Goal: Information Seeking & Learning: Find specific fact

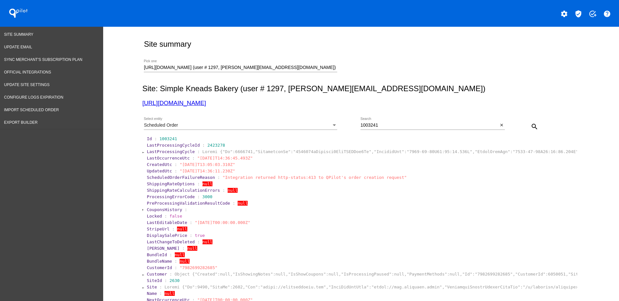
drag, startPoint x: 398, startPoint y: 129, endPoint x: 381, endPoint y: 126, distance: 17.3
click at [381, 126] on div "1003241 Search" at bounding box center [429, 123] width 138 height 13
drag, startPoint x: 381, startPoint y: 124, endPoint x: 309, endPoint y: 94, distance: 77.8
type input "9674143"
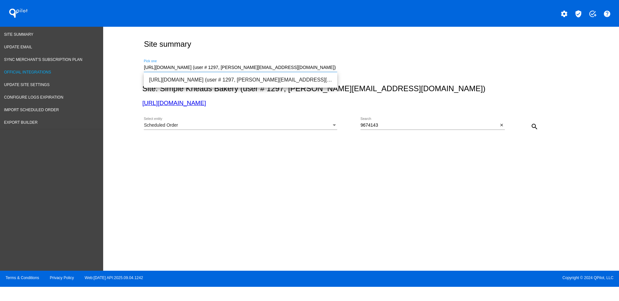
drag, startPoint x: 312, startPoint y: 68, endPoint x: 6, endPoint y: 73, distance: 306.7
click at [6, 73] on div "Site Summary Update Email Sync Merchant's Subscription Plan Official Integratio…" at bounding box center [309, 149] width 619 height 244
click at [214, 73] on span "[URL][DOMAIN_NAME] (user # 2262, [EMAIL_ADDRESS][DOMAIN_NAME]) - Production" at bounding box center [240, 79] width 183 height 15
type input "[URL][DOMAIN_NAME] (user # 2262, [EMAIL_ADDRESS][DOMAIN_NAME]) - Production"
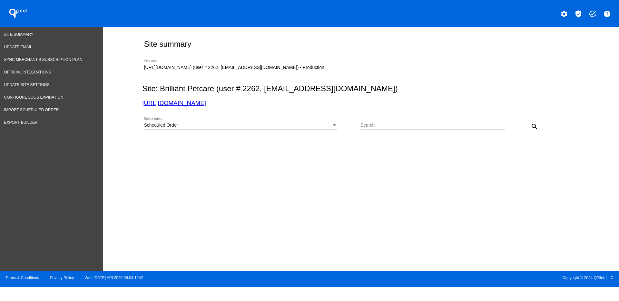
click at [373, 130] on div "Search" at bounding box center [432, 126] width 144 height 18
click at [375, 125] on input "Search" at bounding box center [432, 125] width 144 height 5
click at [535, 121] on button "search" at bounding box center [534, 126] width 13 height 13
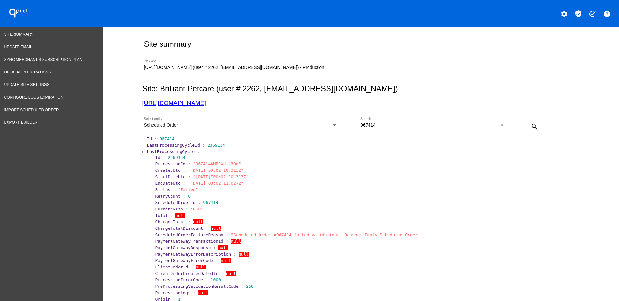
click at [172, 150] on span "LastProcessingCycle" at bounding box center [171, 151] width 48 height 5
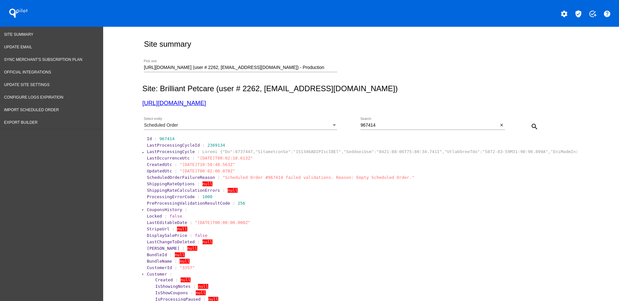
scroll to position [121, 0]
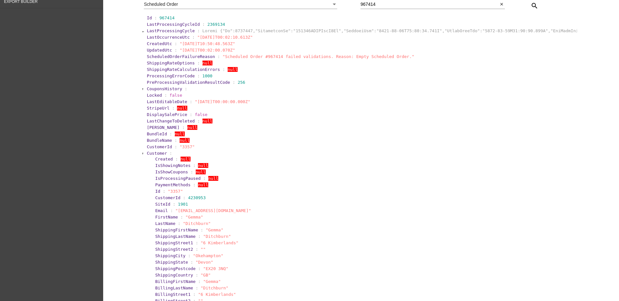
click at [154, 153] on span "Customer" at bounding box center [157, 153] width 20 height 5
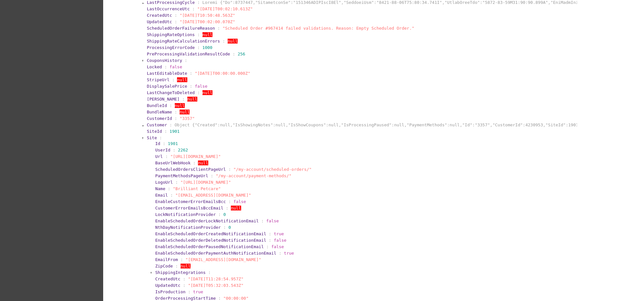
scroll to position [201, 0]
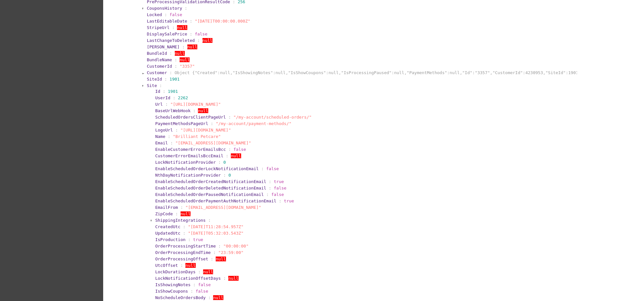
click at [149, 84] on span "Site" at bounding box center [152, 85] width 10 height 5
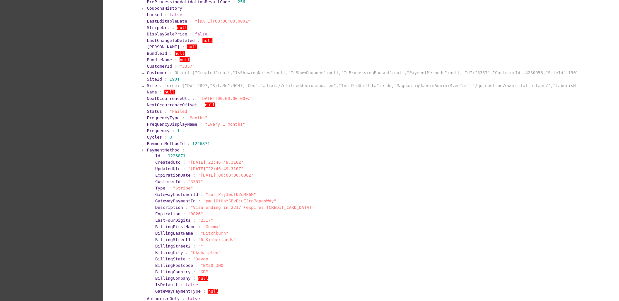
click at [150, 148] on span "PaymentMethod" at bounding box center [163, 150] width 33 height 5
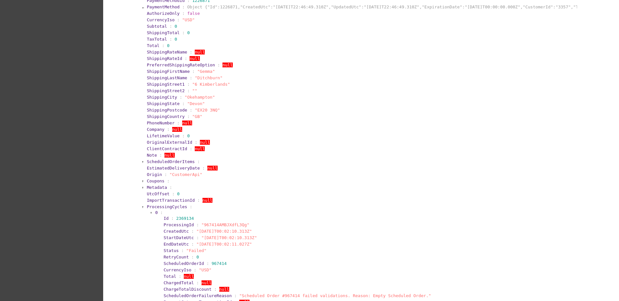
scroll to position [403, 0]
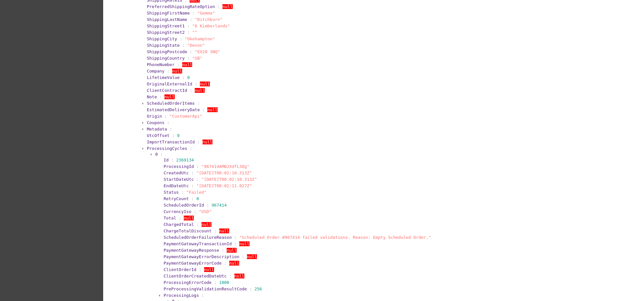
click at [162, 147] on span "ProcessingCycles" at bounding box center [167, 148] width 40 height 5
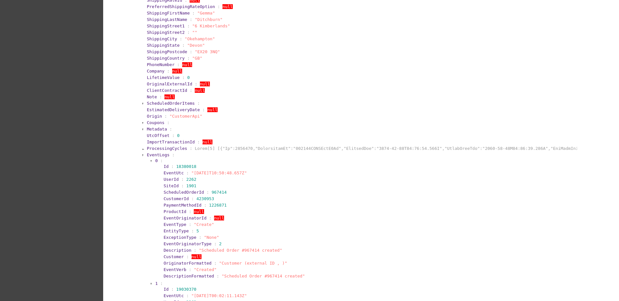
click at [161, 154] on span "EventLogs" at bounding box center [158, 154] width 23 height 5
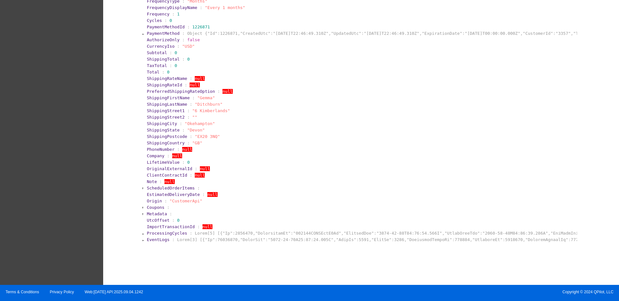
scroll to position [318, 0]
click at [158, 239] on span "EventLogs" at bounding box center [158, 239] width 23 height 5
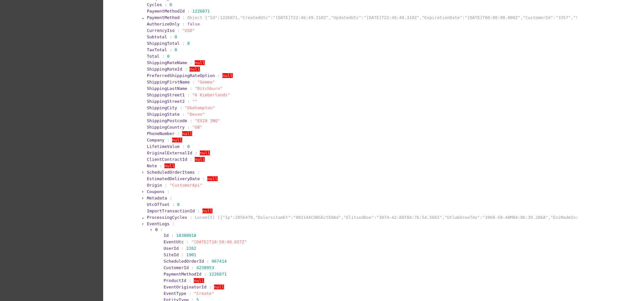
scroll to position [242, 0]
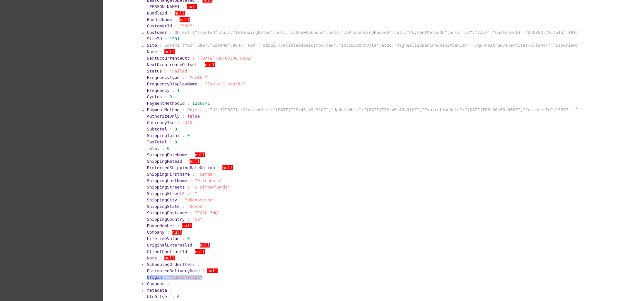
drag, startPoint x: 202, startPoint y: 280, endPoint x: 115, endPoint y: 274, distance: 86.9
click at [115, 274] on div "Site summary [URL][DOMAIN_NAME] (user # 2262, [EMAIL_ADDRESS][DOMAIN_NAME]) - P…" at bounding box center [360, 194] width 515 height 819
copy section "Origin : "CustomerApi""
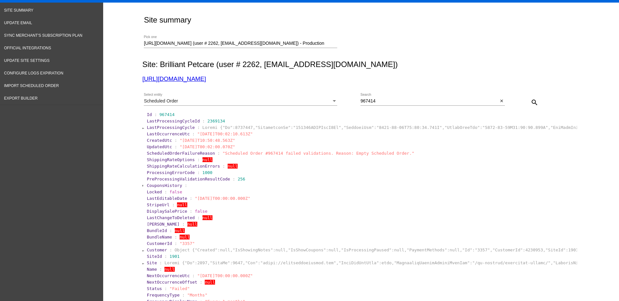
scroll to position [0, 0]
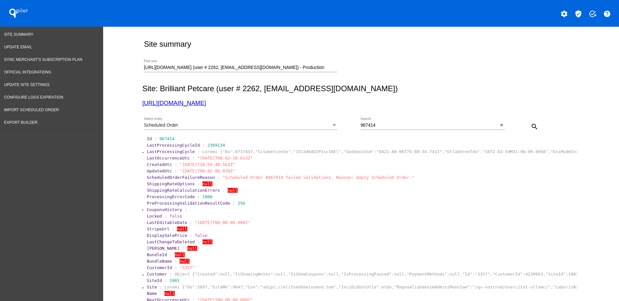
click at [381, 131] on div "967414 Search close" at bounding box center [432, 126] width 144 height 18
click at [381, 130] on div "967414 Search close" at bounding box center [432, 126] width 144 height 18
click at [381, 125] on input "967414" at bounding box center [429, 125] width 138 height 5
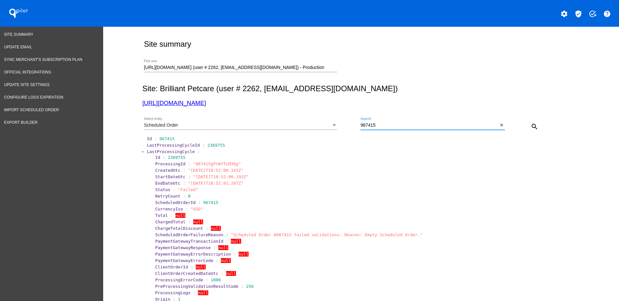
click at [154, 153] on span "LastProcessingCycle" at bounding box center [171, 151] width 48 height 5
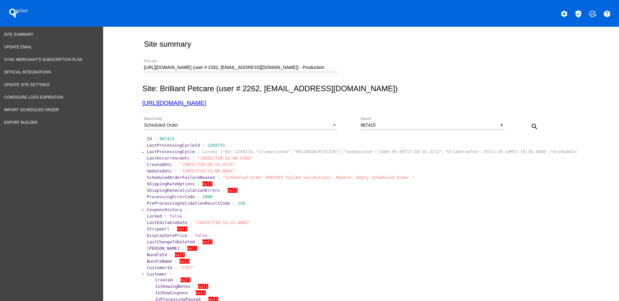
click at [154, 275] on span "Customer" at bounding box center [157, 274] width 20 height 5
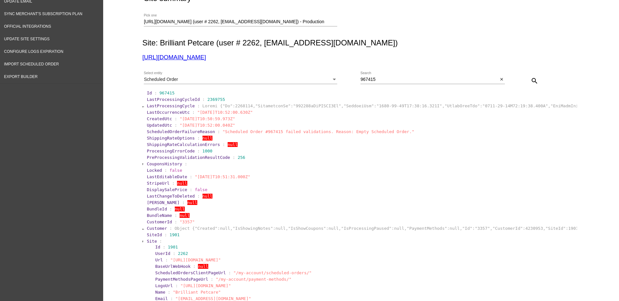
scroll to position [81, 0]
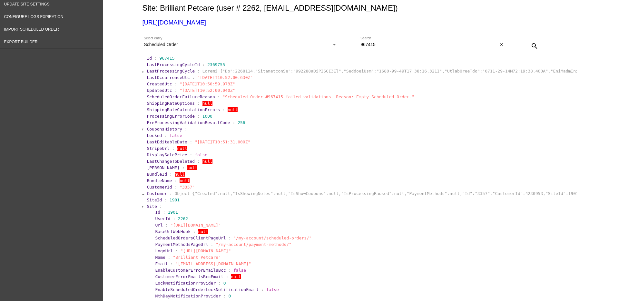
click at [148, 204] on span "Site" at bounding box center [152, 206] width 10 height 5
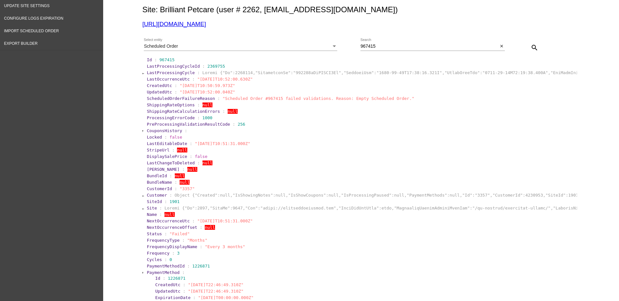
scroll to position [40, 0]
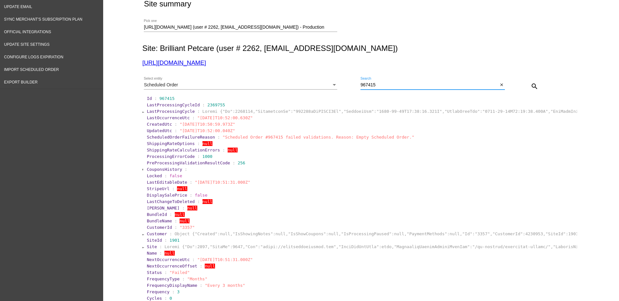
click at [412, 87] on input "967415" at bounding box center [429, 84] width 138 height 5
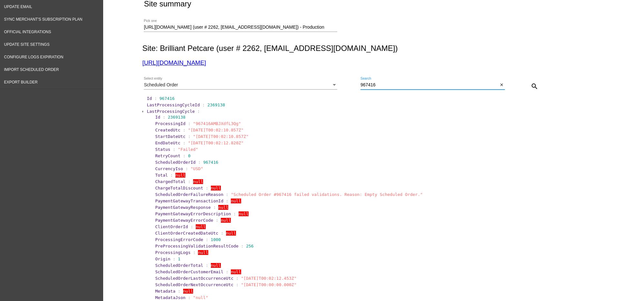
click at [157, 111] on span "LastProcessingCycle" at bounding box center [171, 111] width 48 height 5
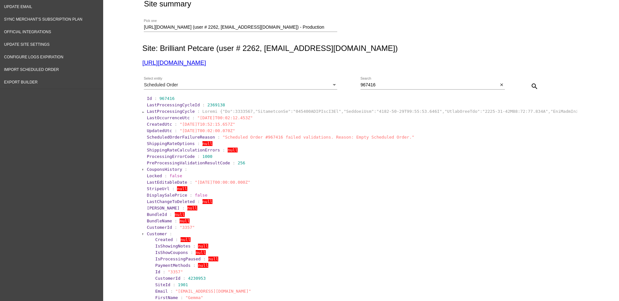
click at [156, 233] on span "Customer" at bounding box center [157, 233] width 20 height 5
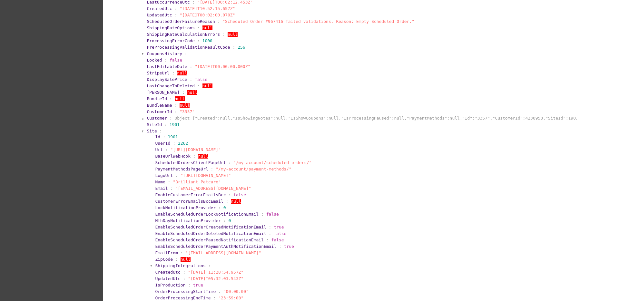
scroll to position [161, 0]
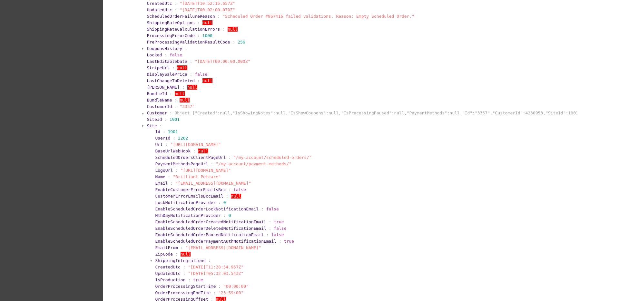
click at [148, 127] on span "Site" at bounding box center [152, 125] width 10 height 5
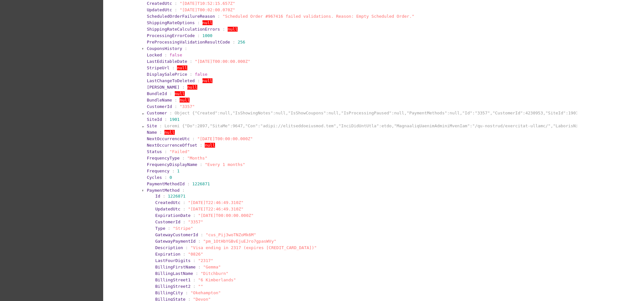
click at [148, 188] on span "PaymentMethod" at bounding box center [163, 190] width 33 height 5
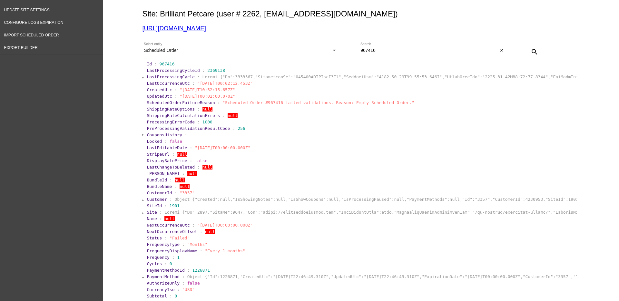
scroll to position [40, 0]
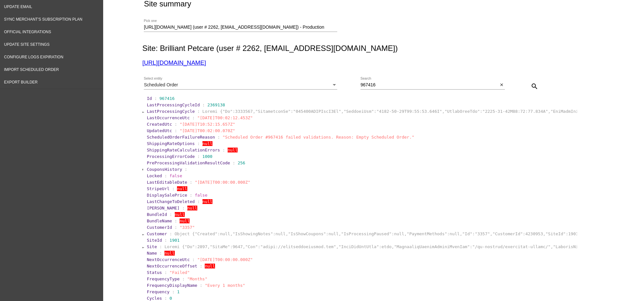
drag, startPoint x: 175, startPoint y: 126, endPoint x: 230, endPoint y: 125, distance: 54.8
click at [230, 125] on span ""[DATE]T10:52:15.657Z"" at bounding box center [206, 124] width 55 height 5
copy span "[DATE]T10:52:15.657Z"
click at [396, 84] on input "967416" at bounding box center [429, 84] width 138 height 5
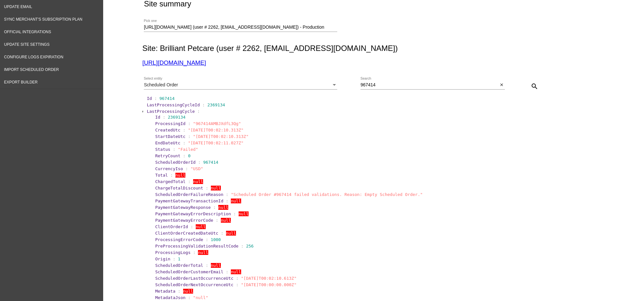
click at [171, 110] on span "LastProcessingCycle" at bounding box center [171, 111] width 48 height 5
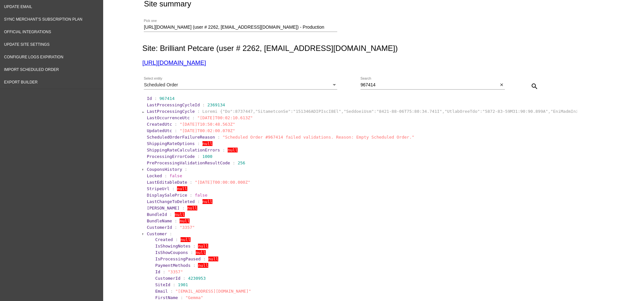
drag, startPoint x: 175, startPoint y: 125, endPoint x: 228, endPoint y: 125, distance: 52.5
click at [229, 125] on span ""[DATE]T10:50:48.563Z"" at bounding box center [206, 124] width 55 height 5
copy span "[DATE]T10:50:48.563"
click at [445, 84] on input "967414" at bounding box center [429, 84] width 138 height 5
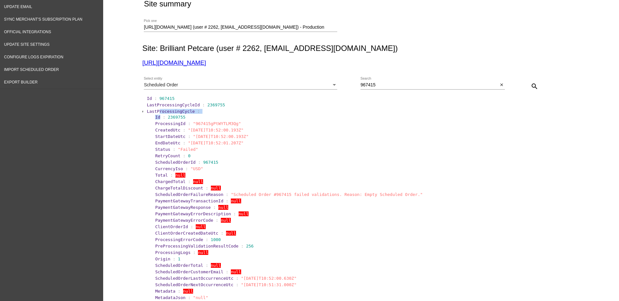
click at [156, 114] on section "LastProcessingCycle : Id : 2369755 ProcessingId : "967415gPtWYTLM3Qg" CreatedUt…" at bounding box center [361, 221] width 430 height 226
click at [155, 109] on span "LastProcessingCycle" at bounding box center [171, 111] width 48 height 5
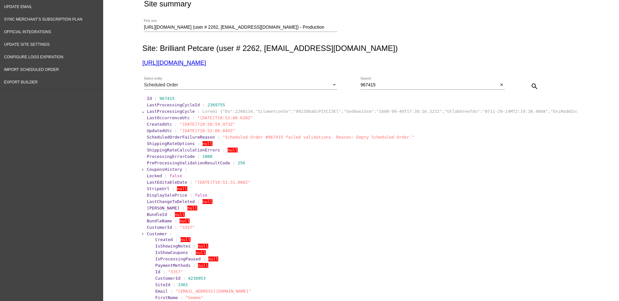
drag, startPoint x: 176, startPoint y: 125, endPoint x: 230, endPoint y: 123, distance: 53.8
click at [230, 123] on span ""[DATE]T10:50:59.973Z"" at bounding box center [206, 124] width 55 height 5
copy span "[DATE]T10:50:59.973Z"
drag, startPoint x: 384, startPoint y: 85, endPoint x: 349, endPoint y: 79, distance: 36.4
click at [349, 82] on div "Scheduled Order Select entity 967415 Search close search" at bounding box center [359, 83] width 435 height 23
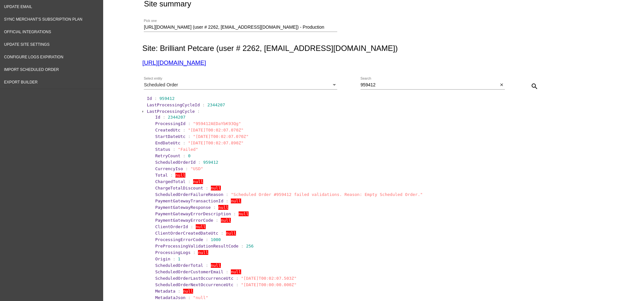
click at [156, 106] on span "LastProcessingCycleId" at bounding box center [173, 104] width 53 height 5
click at [161, 108] on section "LastProcessingCycle : Id : 2344207 ProcessingId : "959412AEDaYbK93Qg" CreatedUt…" at bounding box center [361, 221] width 430 height 226
click at [161, 109] on span "LastProcessingCycle" at bounding box center [171, 111] width 48 height 5
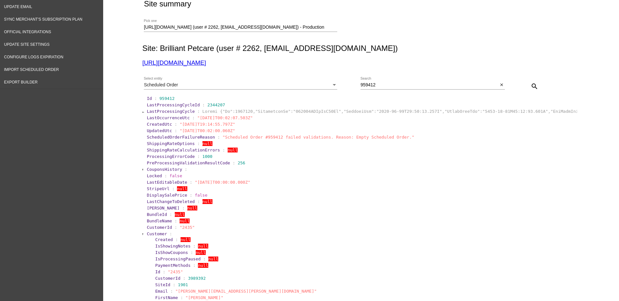
drag, startPoint x: 174, startPoint y: 126, endPoint x: 230, endPoint y: 123, distance: 55.5
click at [230, 123] on span ""[DATE]T19:14:55.797Z"" at bounding box center [206, 124] width 55 height 5
copy span "[DATE]T19:14:55.797Z"
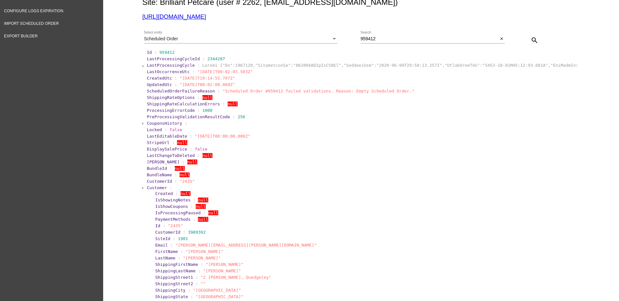
scroll to position [121, 0]
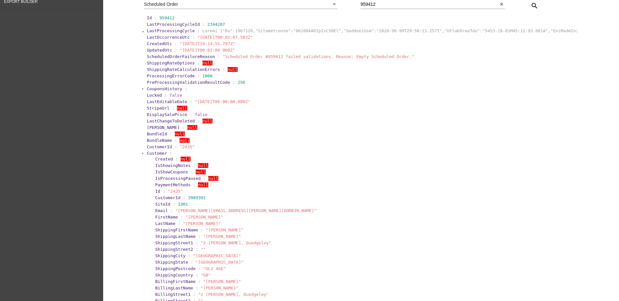
click at [150, 151] on span "Customer" at bounding box center [157, 153] width 20 height 5
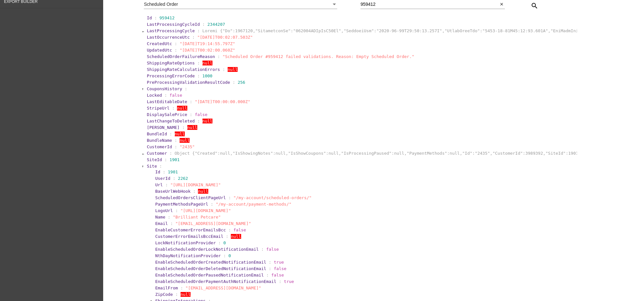
click at [147, 166] on span "Site" at bounding box center [152, 166] width 10 height 5
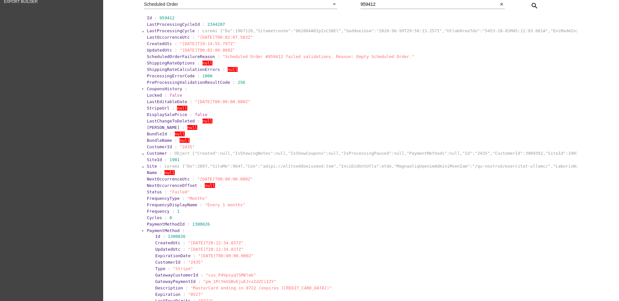
click at [148, 230] on span "PaymentMethod" at bounding box center [163, 230] width 33 height 5
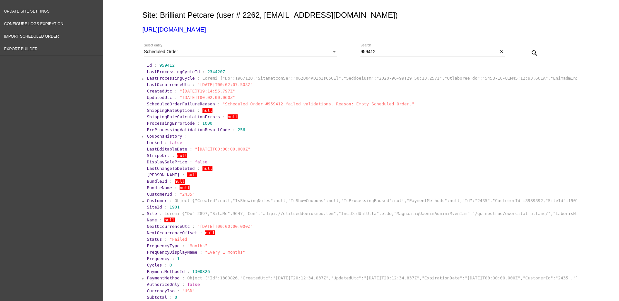
scroll to position [0, 0]
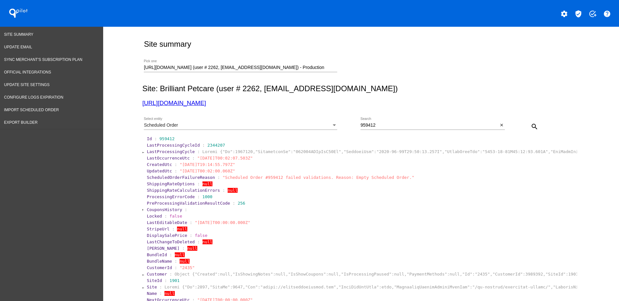
drag, startPoint x: 399, startPoint y: 127, endPoint x: 394, endPoint y: 123, distance: 5.7
click at [398, 126] on input "959412" at bounding box center [429, 125] width 138 height 5
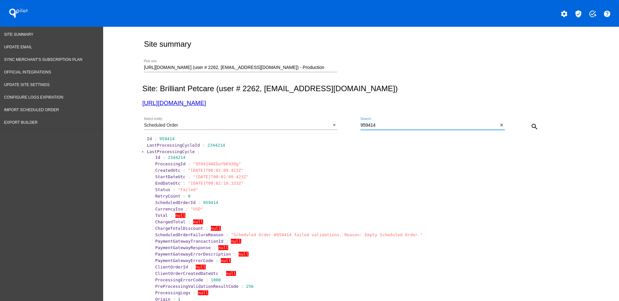
click at [158, 150] on span "LastProcessingCycle" at bounding box center [171, 151] width 48 height 5
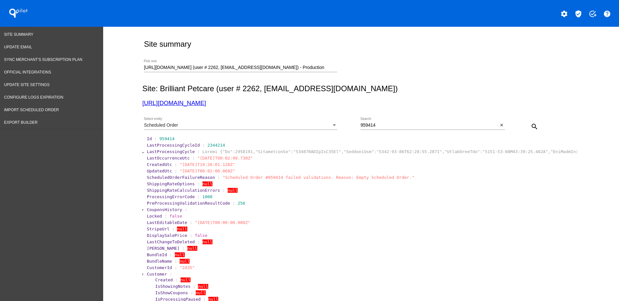
drag, startPoint x: 175, startPoint y: 164, endPoint x: 227, endPoint y: 165, distance: 52.2
click at [229, 165] on span ""[DATE]T19:26:01.120Z"" at bounding box center [206, 164] width 55 height 5
copy span "[DATE]T19:26:01.120"
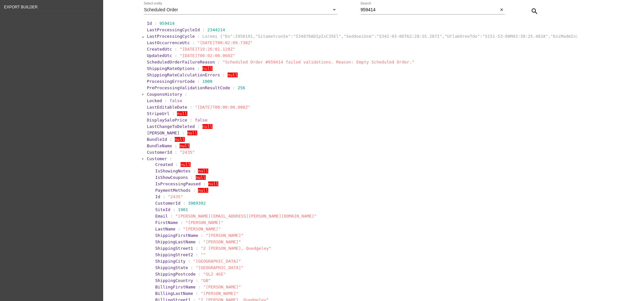
scroll to position [121, 0]
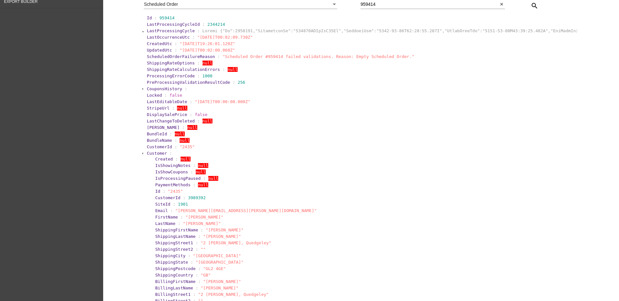
click at [153, 151] on span "Customer" at bounding box center [157, 153] width 20 height 5
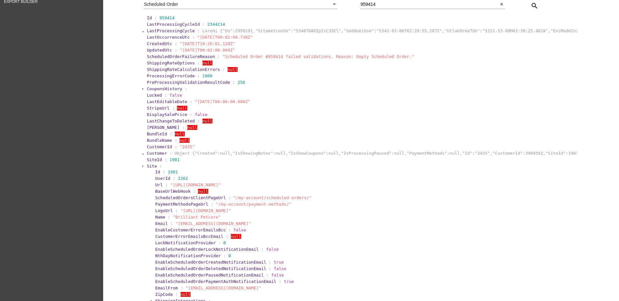
click at [147, 162] on section "SiteId : 1901" at bounding box center [361, 160] width 430 height 6
click at [148, 167] on span "Site" at bounding box center [152, 166] width 10 height 5
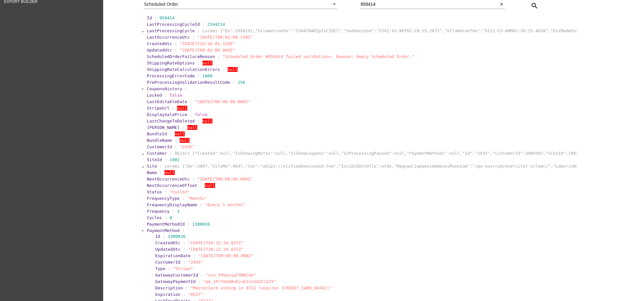
click at [153, 228] on span "PaymentMethod" at bounding box center [163, 230] width 33 height 5
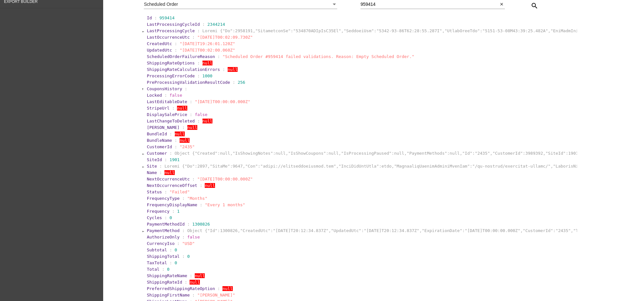
click at [415, 5] on input "959414" at bounding box center [429, 4] width 138 height 5
type input "959415"
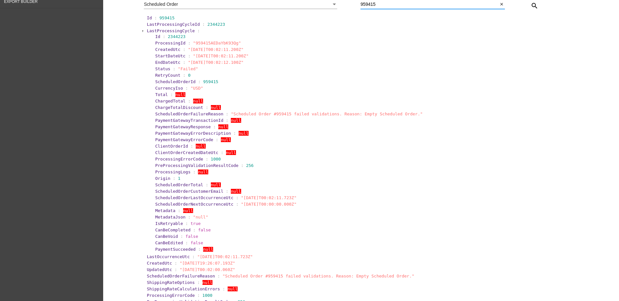
click at [154, 28] on span "LastProcessingCycle" at bounding box center [171, 30] width 48 height 5
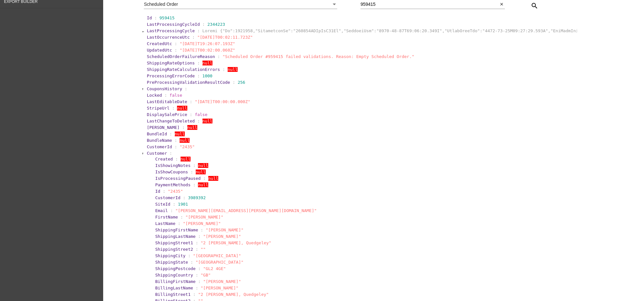
drag, startPoint x: 176, startPoint y: 45, endPoint x: 231, endPoint y: 43, distance: 54.8
click at [231, 43] on span ""[DATE]T19:26:07.193Z"" at bounding box center [206, 43] width 55 height 5
copy span "[DATE]T19:26:07.193Z"
click at [150, 156] on section "Created : null IsShowingNotes : null IsShowCoupons : null IsProcessingPaused : …" at bounding box center [362, 269] width 425 height 226
click at [147, 153] on span "Customer" at bounding box center [157, 153] width 20 height 5
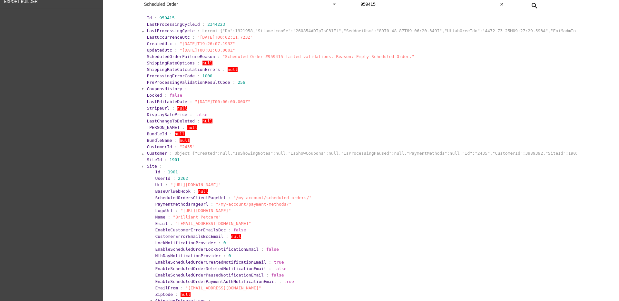
click at [149, 167] on span "Site" at bounding box center [152, 166] width 10 height 5
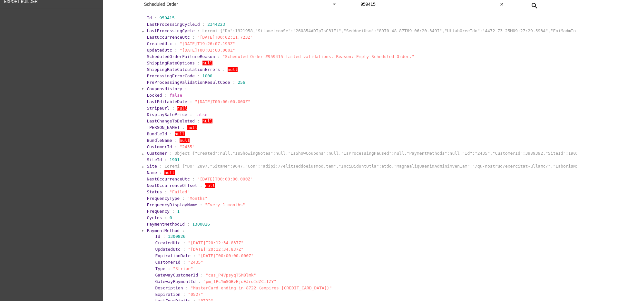
click at [147, 230] on span "PaymentMethod" at bounding box center [163, 230] width 33 height 5
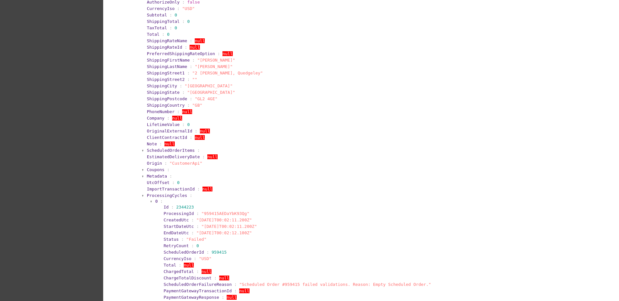
scroll to position [362, 0]
